Goal: Task Accomplishment & Management: Manage account settings

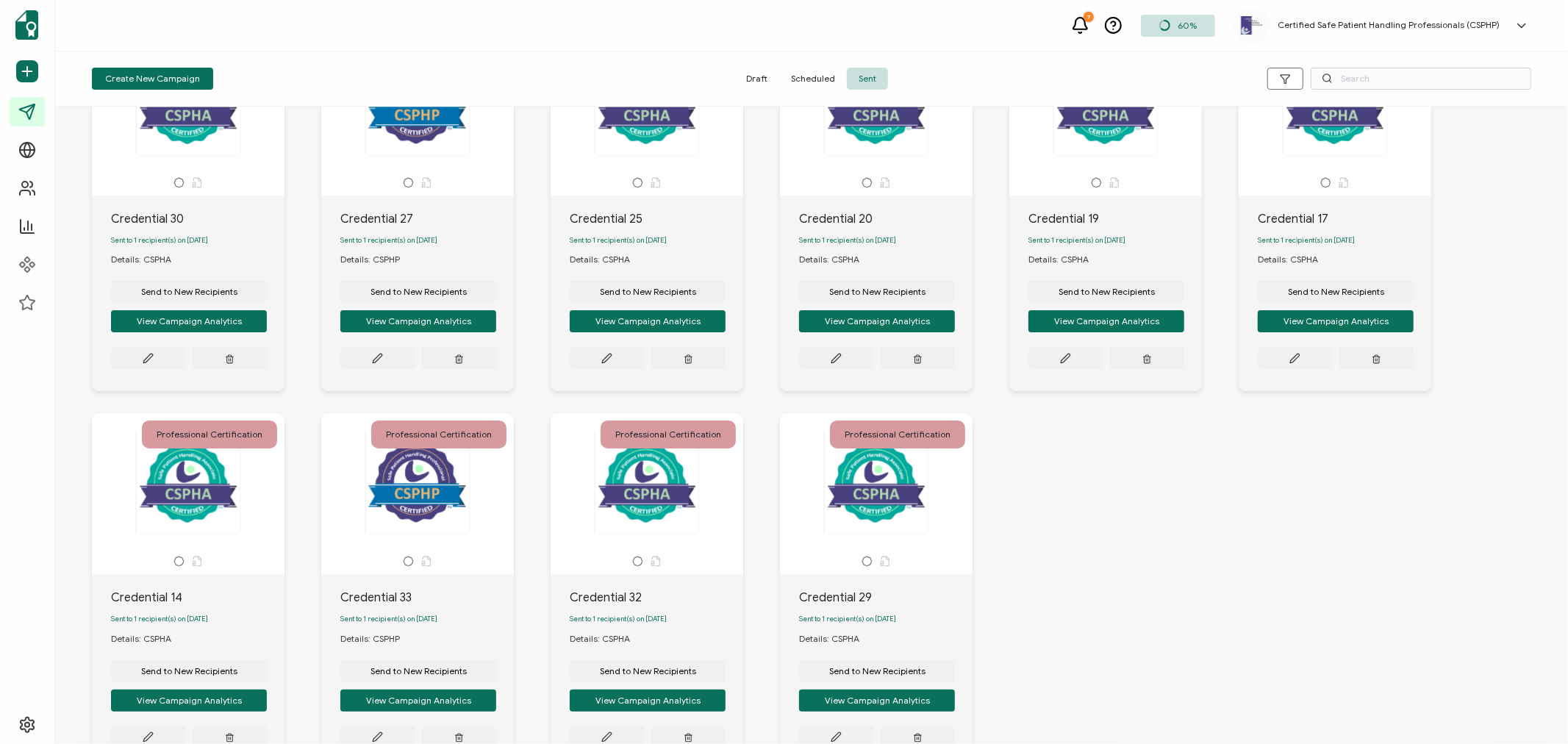
scroll to position [233, 0]
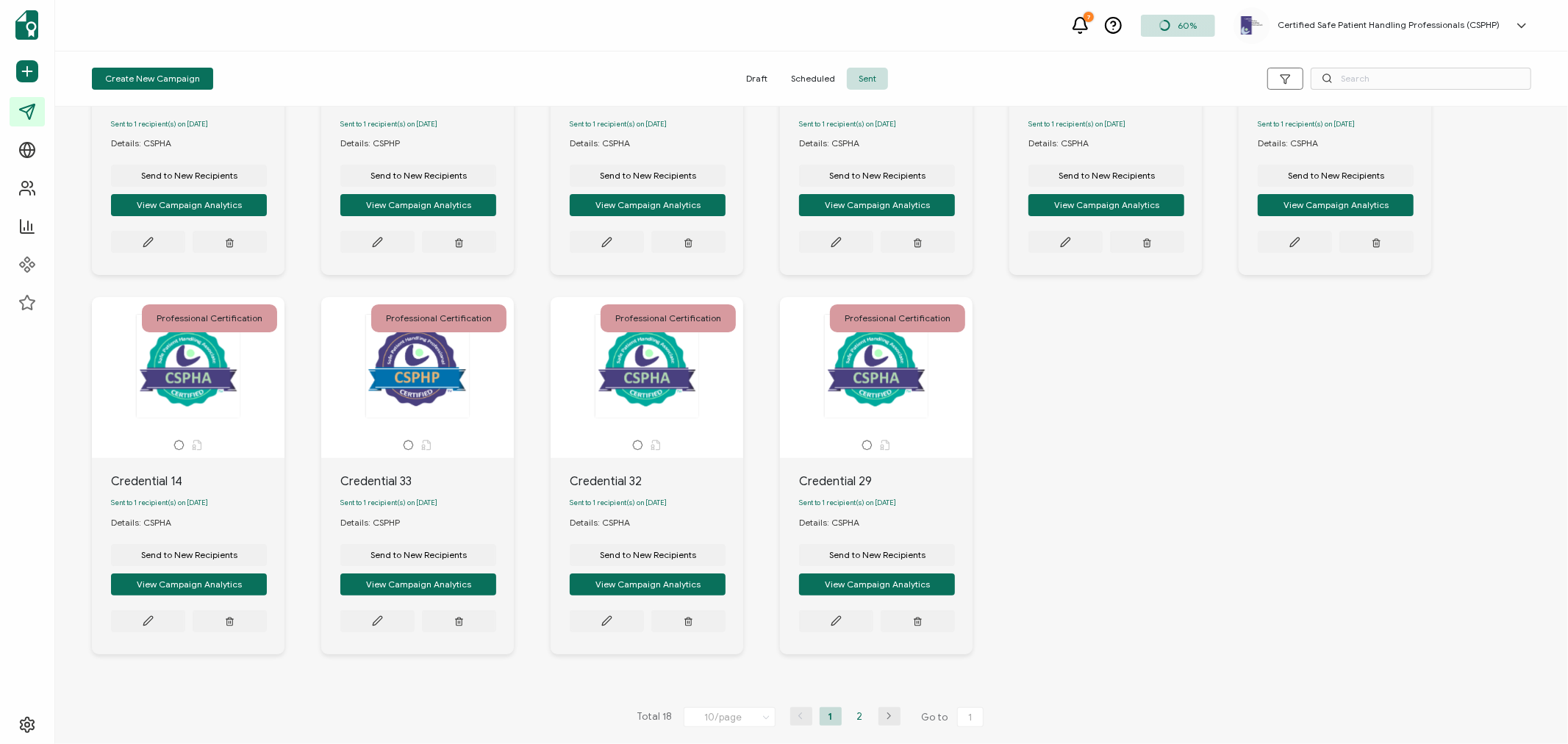
click at [856, 715] on li "2" at bounding box center [860, 716] width 22 height 19
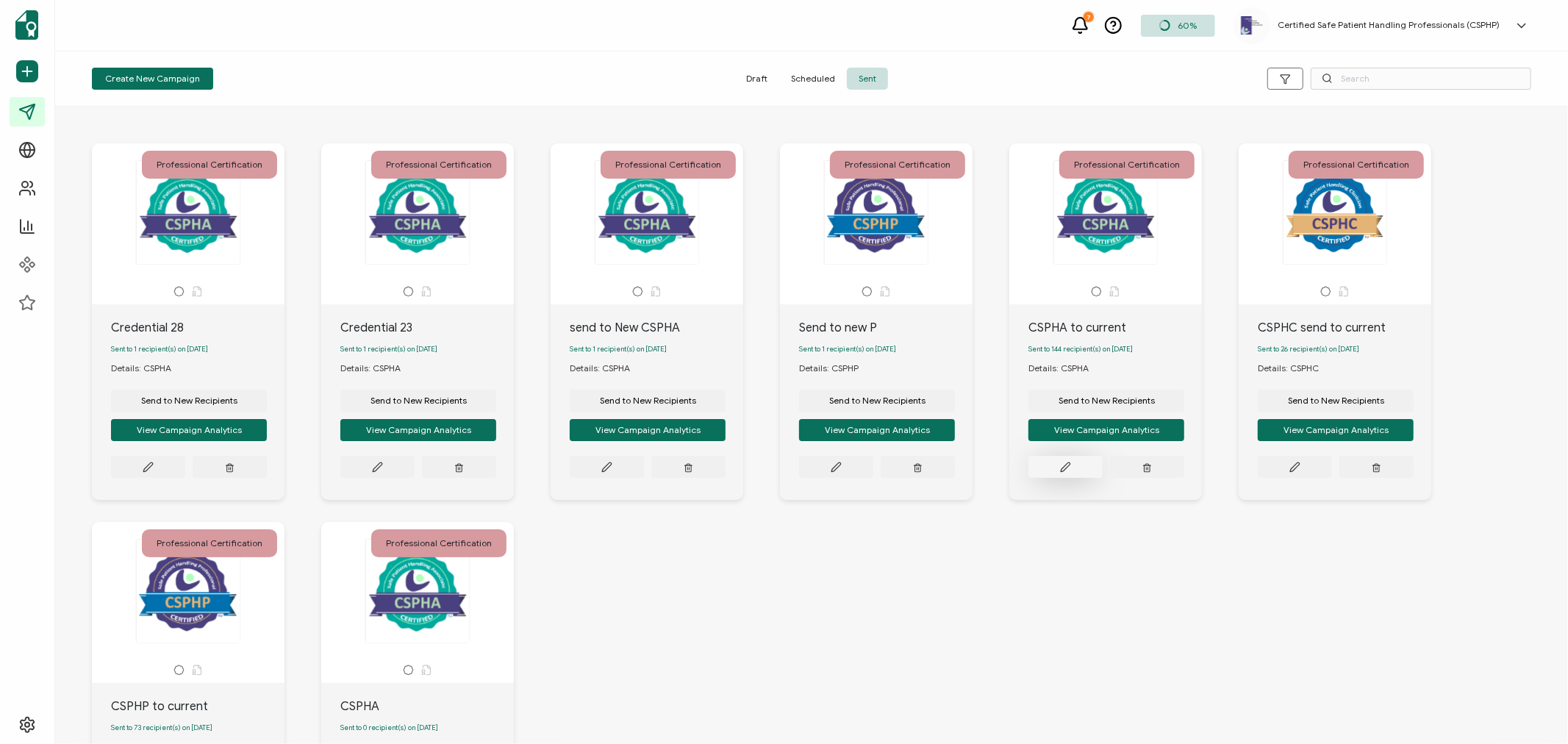
click at [153, 471] on icon at bounding box center [148, 467] width 11 height 11
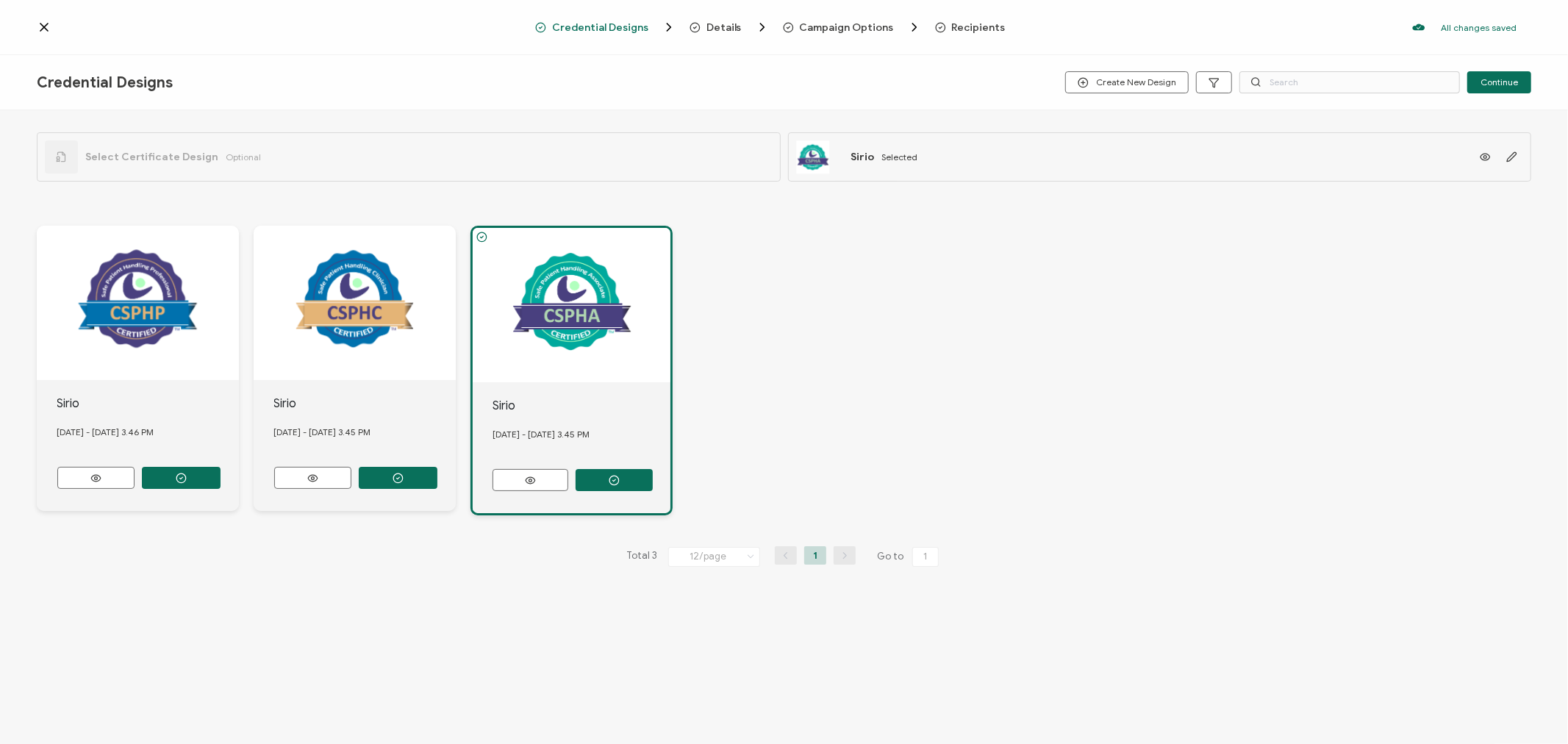
click at [958, 28] on span "Recipients" at bounding box center [979, 28] width 53 height 11
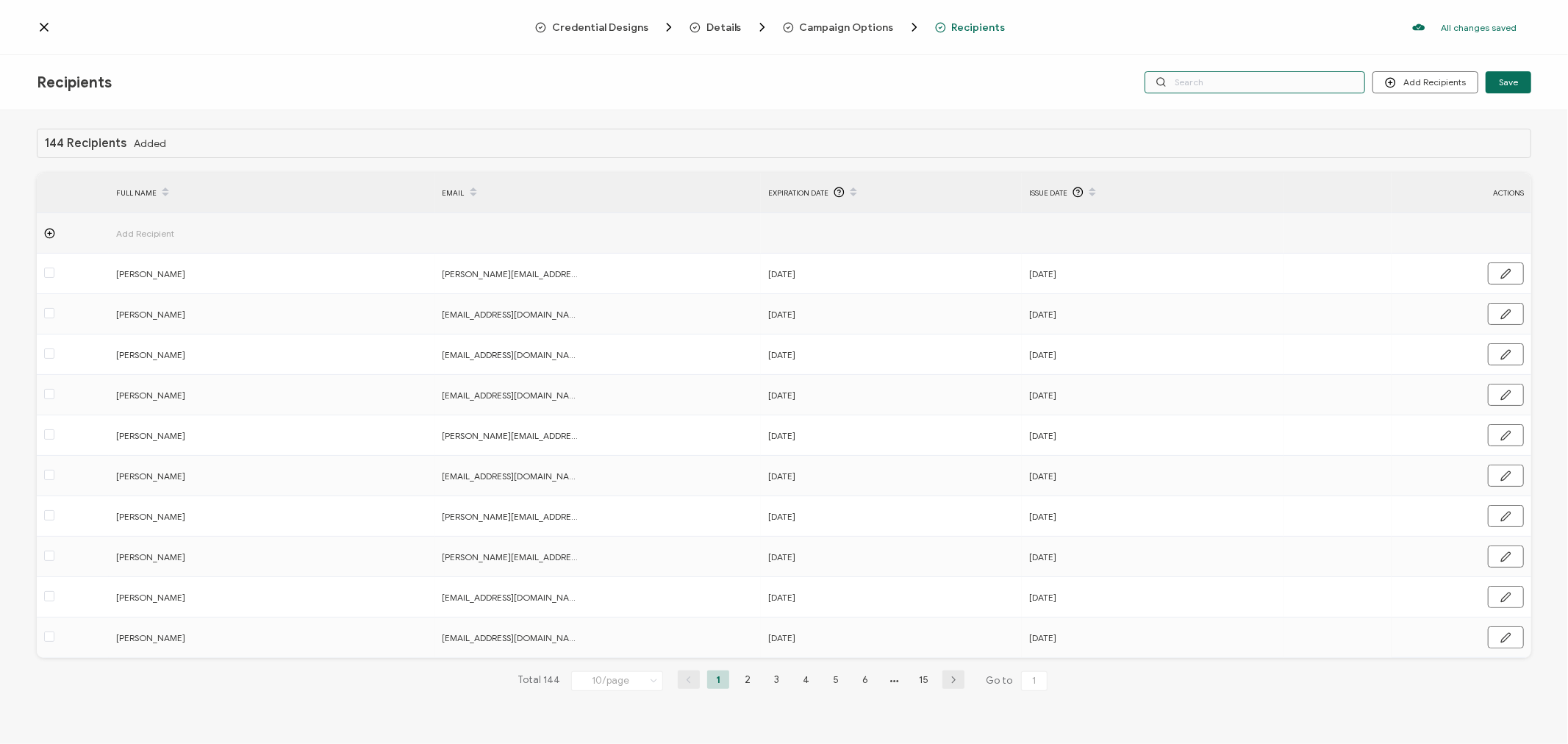
click at [1256, 84] on input "text" at bounding box center [1255, 82] width 221 height 22
type input "s"
click at [1256, 84] on input "s" at bounding box center [1255, 82] width 221 height 22
type input "se"
click at [1256, 84] on input "se" at bounding box center [1255, 82] width 221 height 22
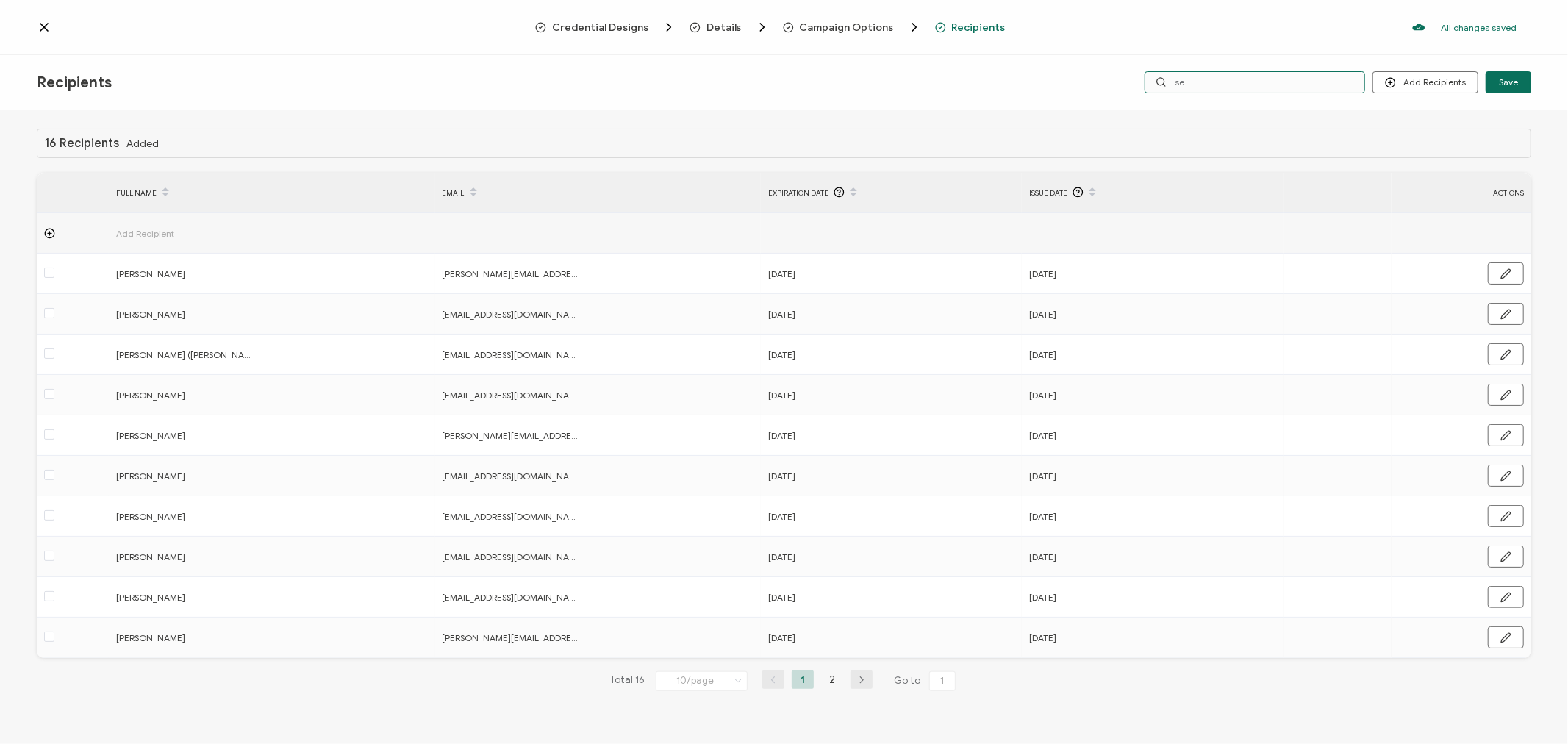
type input "sea"
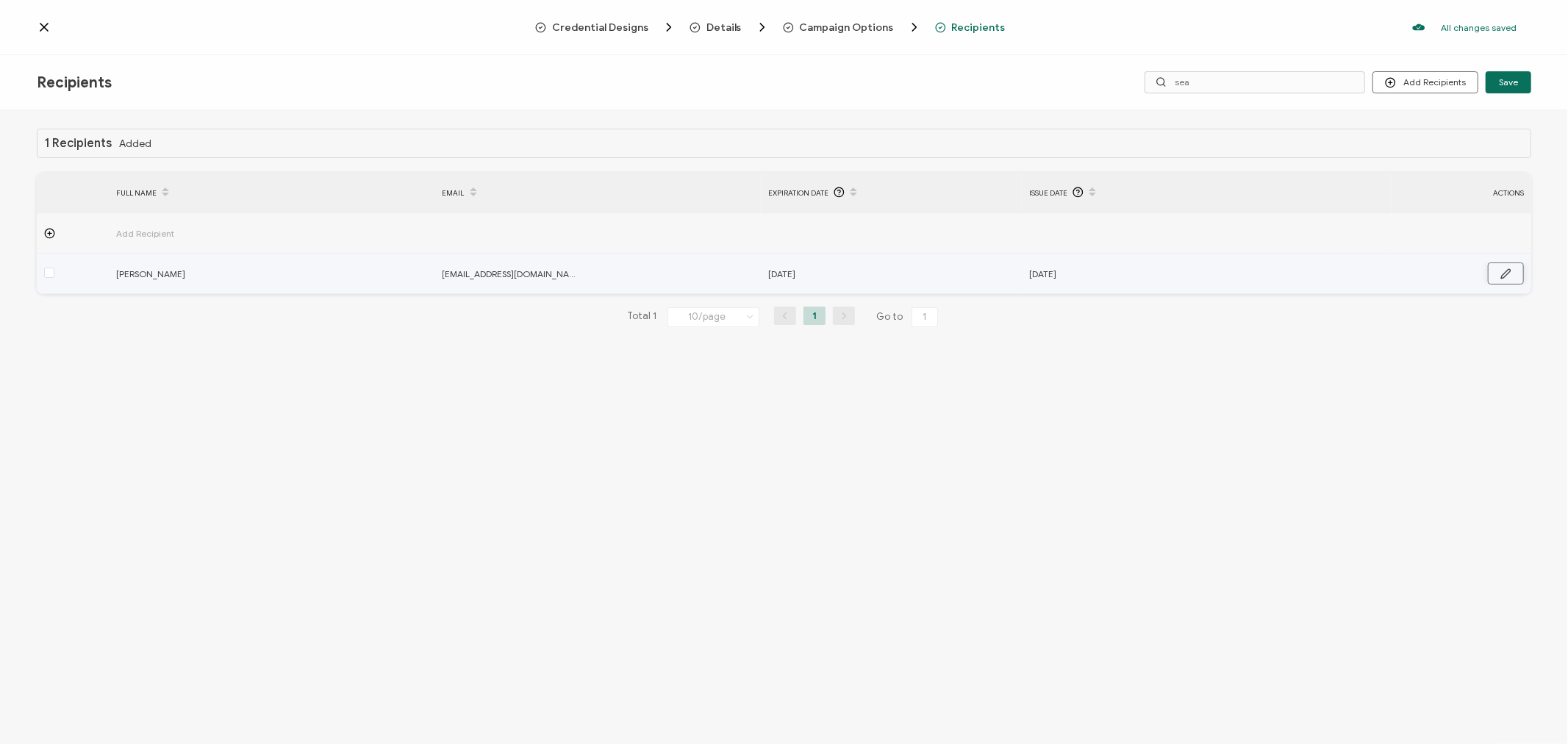
click at [1510, 275] on icon "button" at bounding box center [1506, 274] width 11 height 11
click at [865, 273] on input "[DATE]" at bounding box center [832, 274] width 128 height 23
type input "[DATE]"
click at [1140, 272] on input "[DATE]" at bounding box center [1093, 274] width 128 height 23
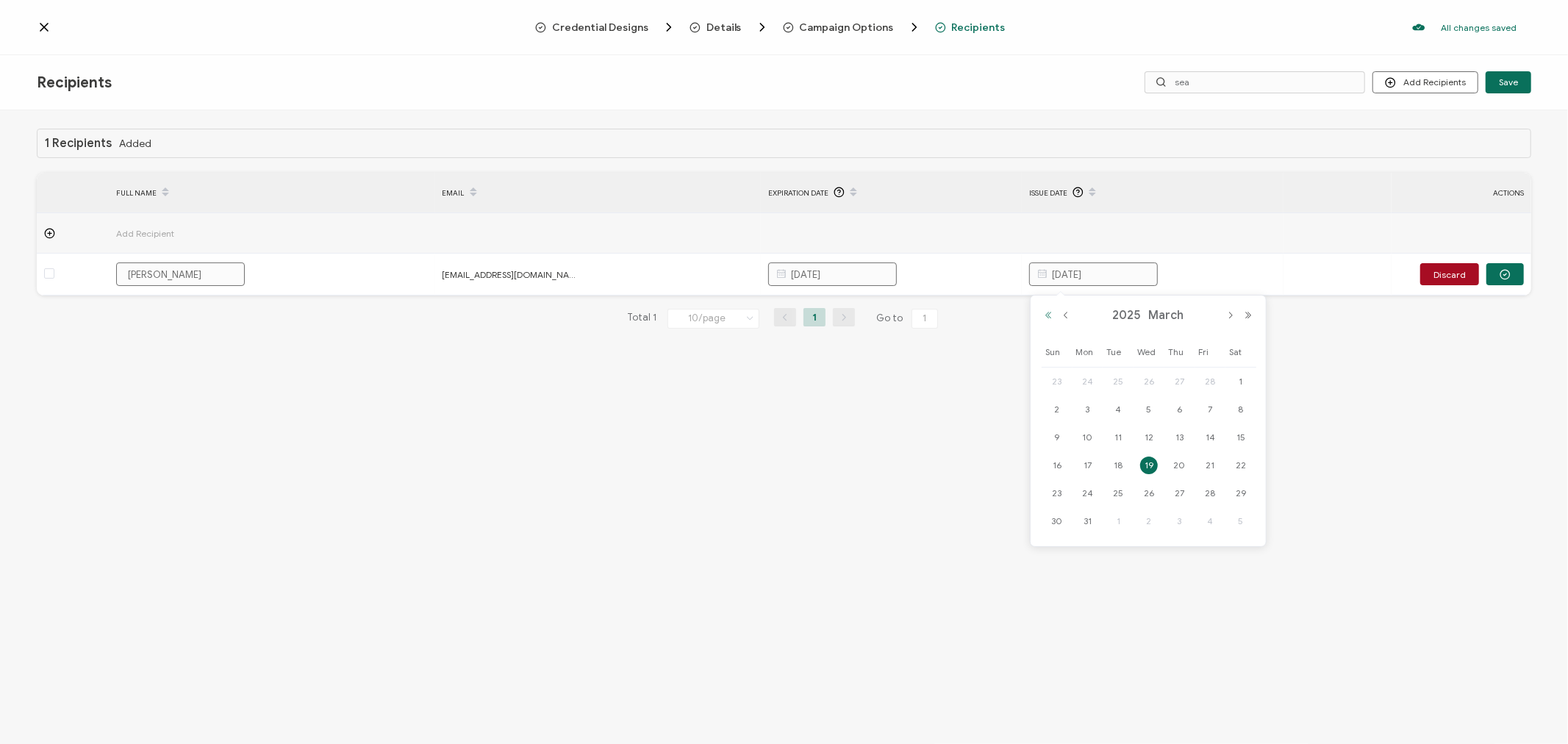
click at [1049, 318] on button "Previous Year" at bounding box center [1049, 315] width 18 height 11
click at [1229, 315] on button "Next Month" at bounding box center [1231, 315] width 18 height 11
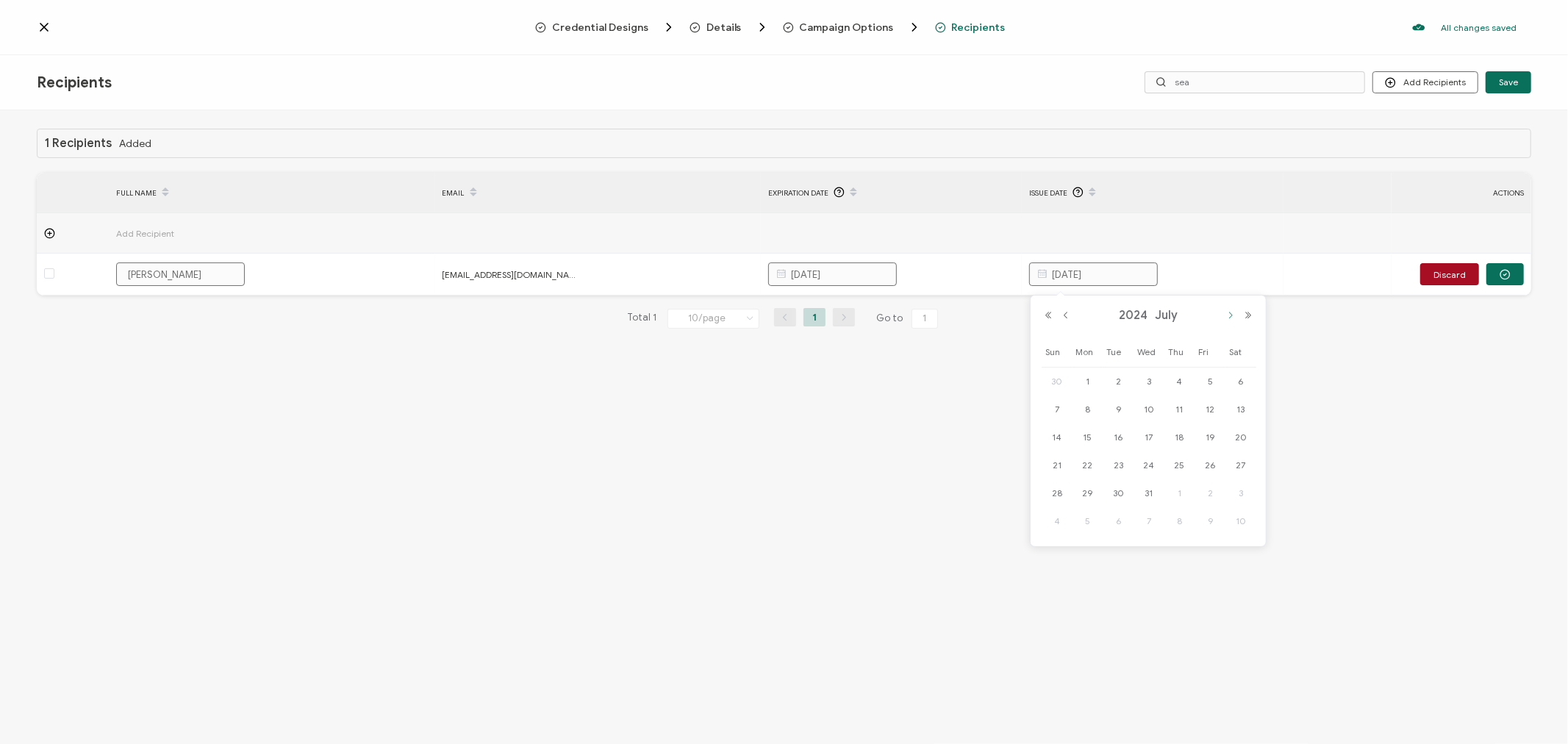
click at [1229, 315] on button "Next Month" at bounding box center [1231, 315] width 18 height 11
click at [1065, 315] on button "Previous Month" at bounding box center [1066, 315] width 18 height 11
click at [1084, 493] on span "26" at bounding box center [1089, 494] width 18 height 18
type input "[DATE]"
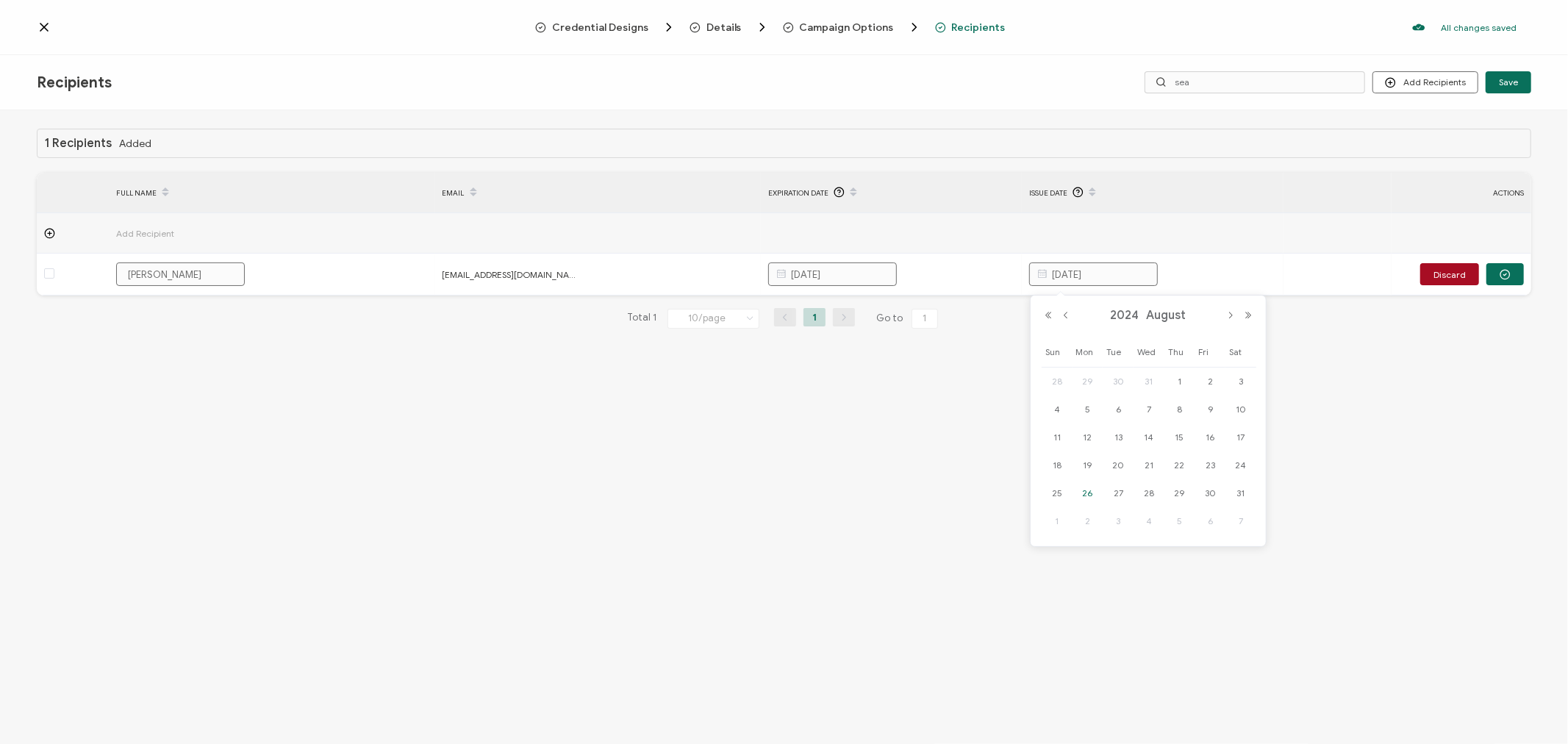
type input "[DATE]"
click at [1037, 493] on div "1 Recipients Added FULL NAME EMAIL Expiration Date Issue Date ACTIONS Add Recip…" at bounding box center [784, 429] width 1568 height 638
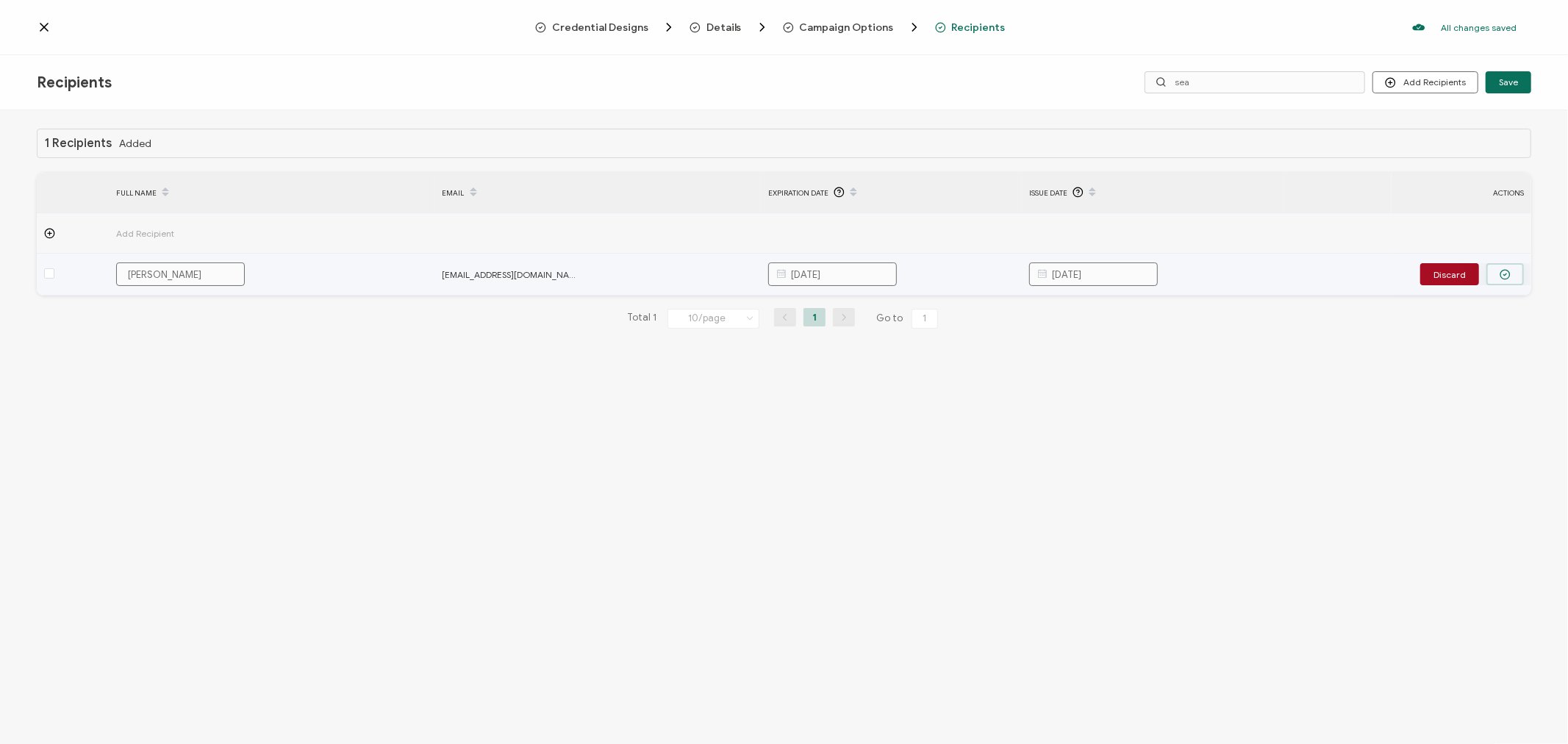
click at [1505, 280] on button "button" at bounding box center [1506, 274] width 37 height 22
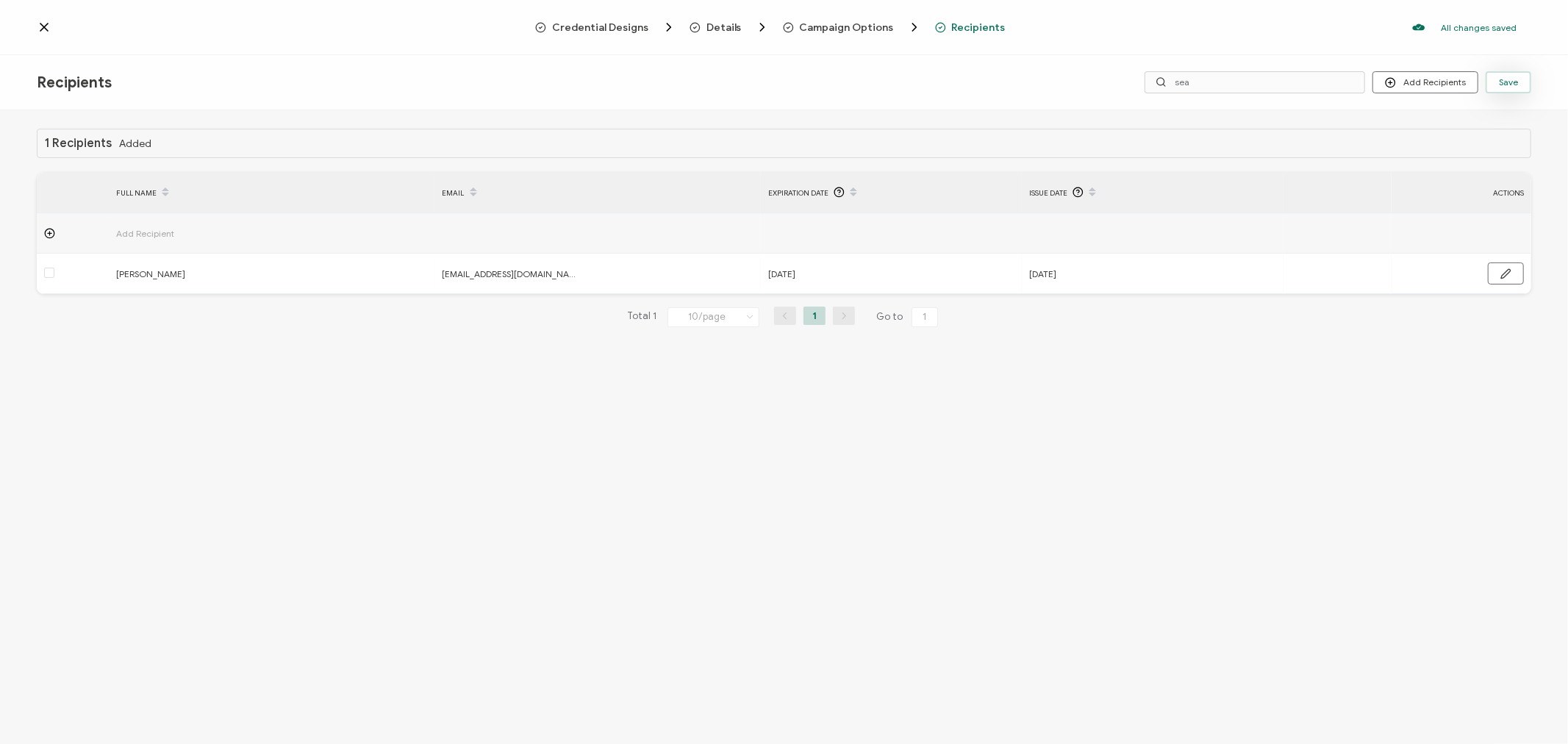
click at [1516, 78] on span "Save" at bounding box center [1508, 82] width 19 height 9
